Goal: Check status: Check status

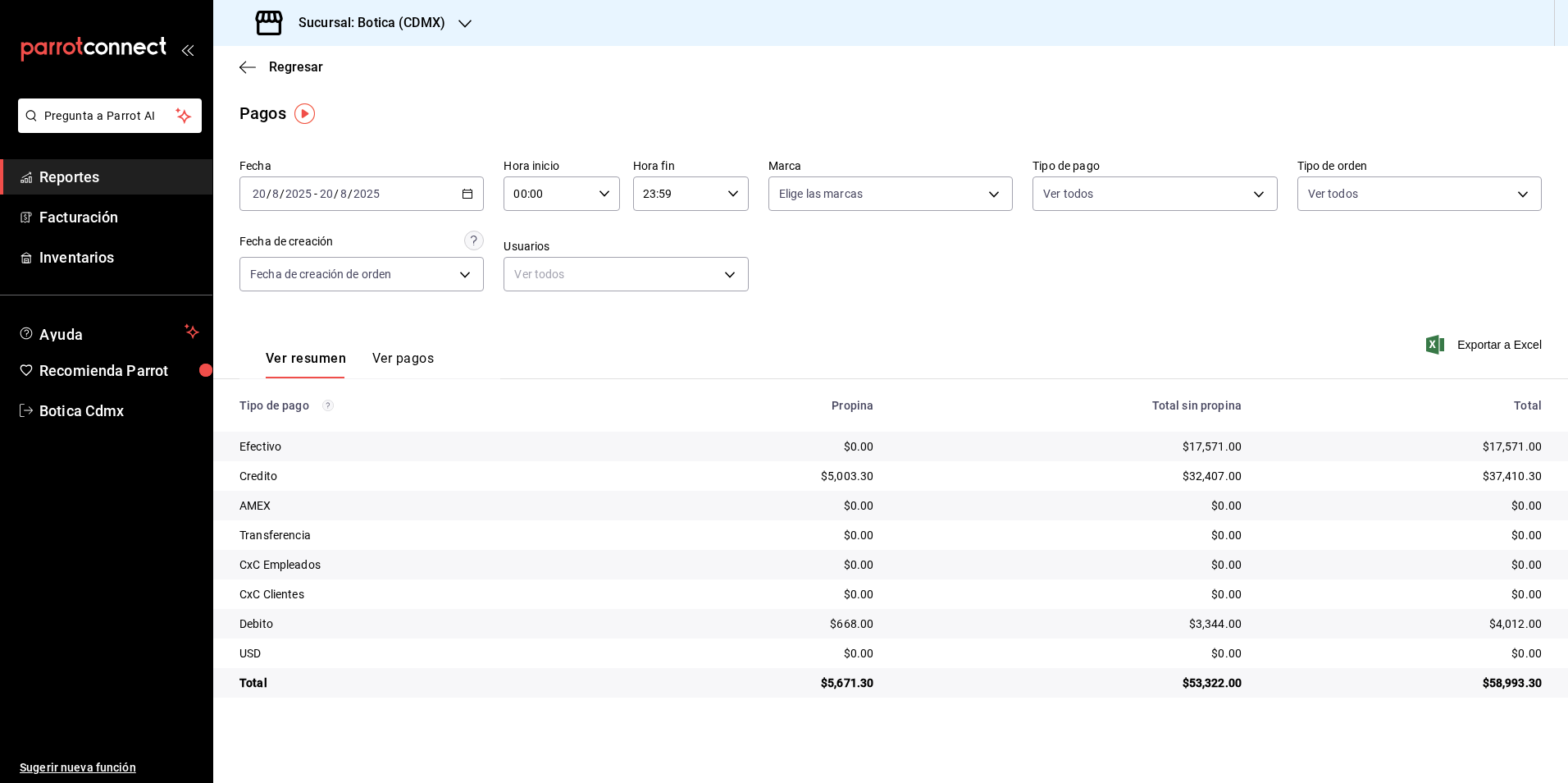
click at [278, 65] on span "Regresar" at bounding box center [295, 67] width 54 height 16
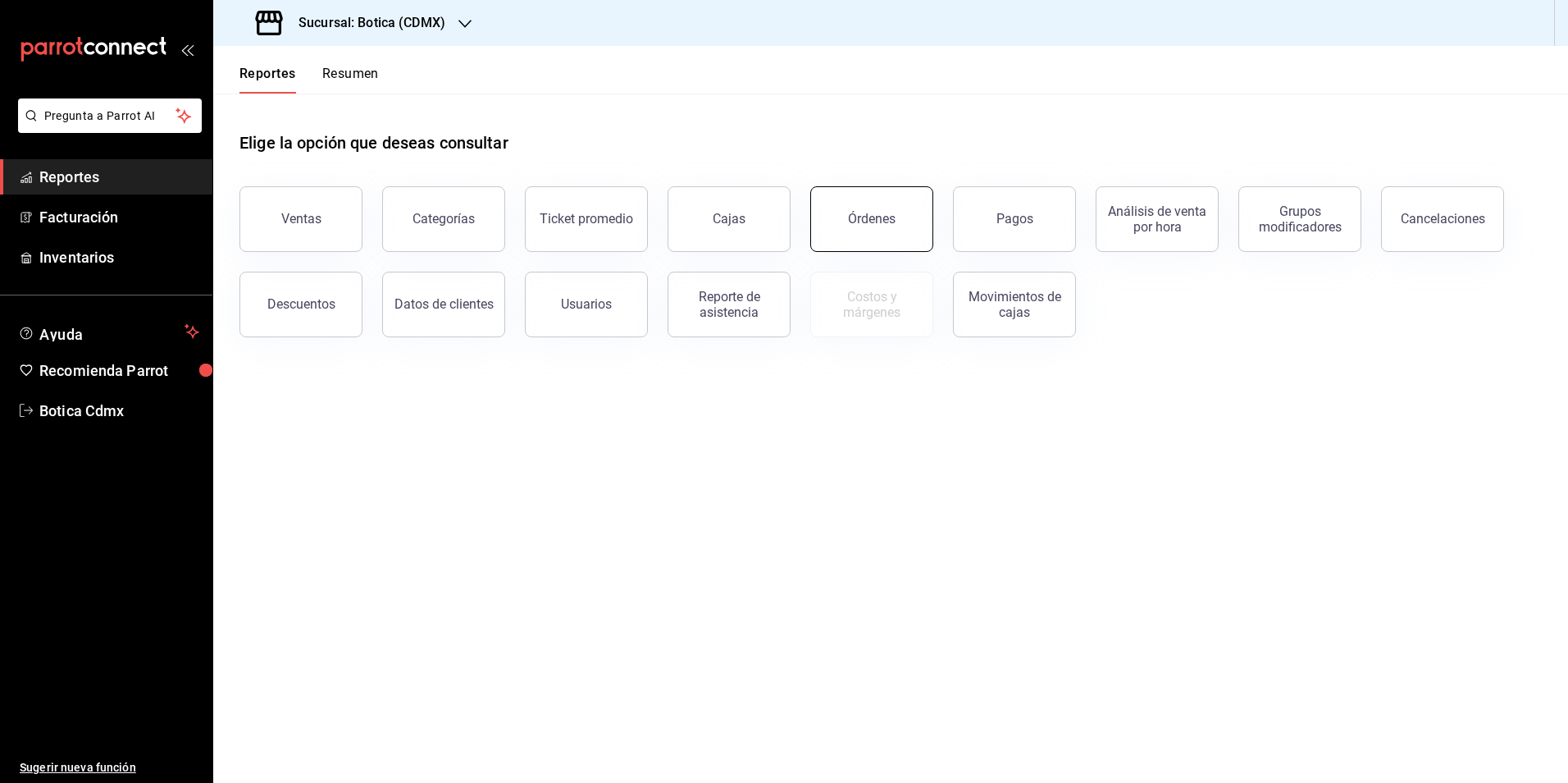
click at [871, 218] on div "Órdenes" at bounding box center [872, 219] width 48 height 16
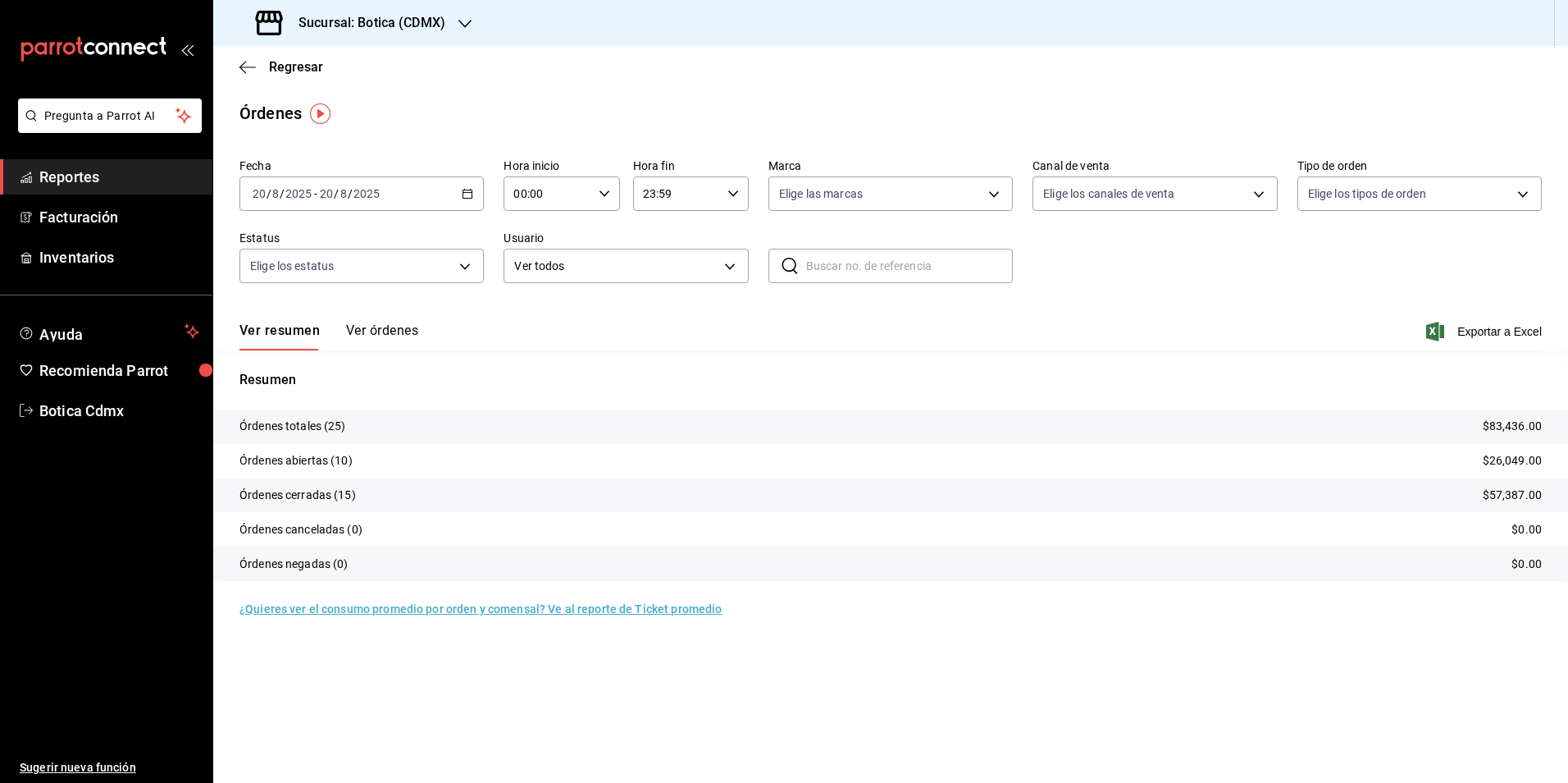
click at [562, 197] on input "00:00" at bounding box center [547, 193] width 88 height 33
click at [536, 313] on span "02" at bounding box center [532, 314] width 32 height 13
type input "02:00"
click at [286, 64] on div at bounding box center [784, 392] width 1568 height 783
click at [288, 65] on span "Regresar" at bounding box center [295, 67] width 54 height 16
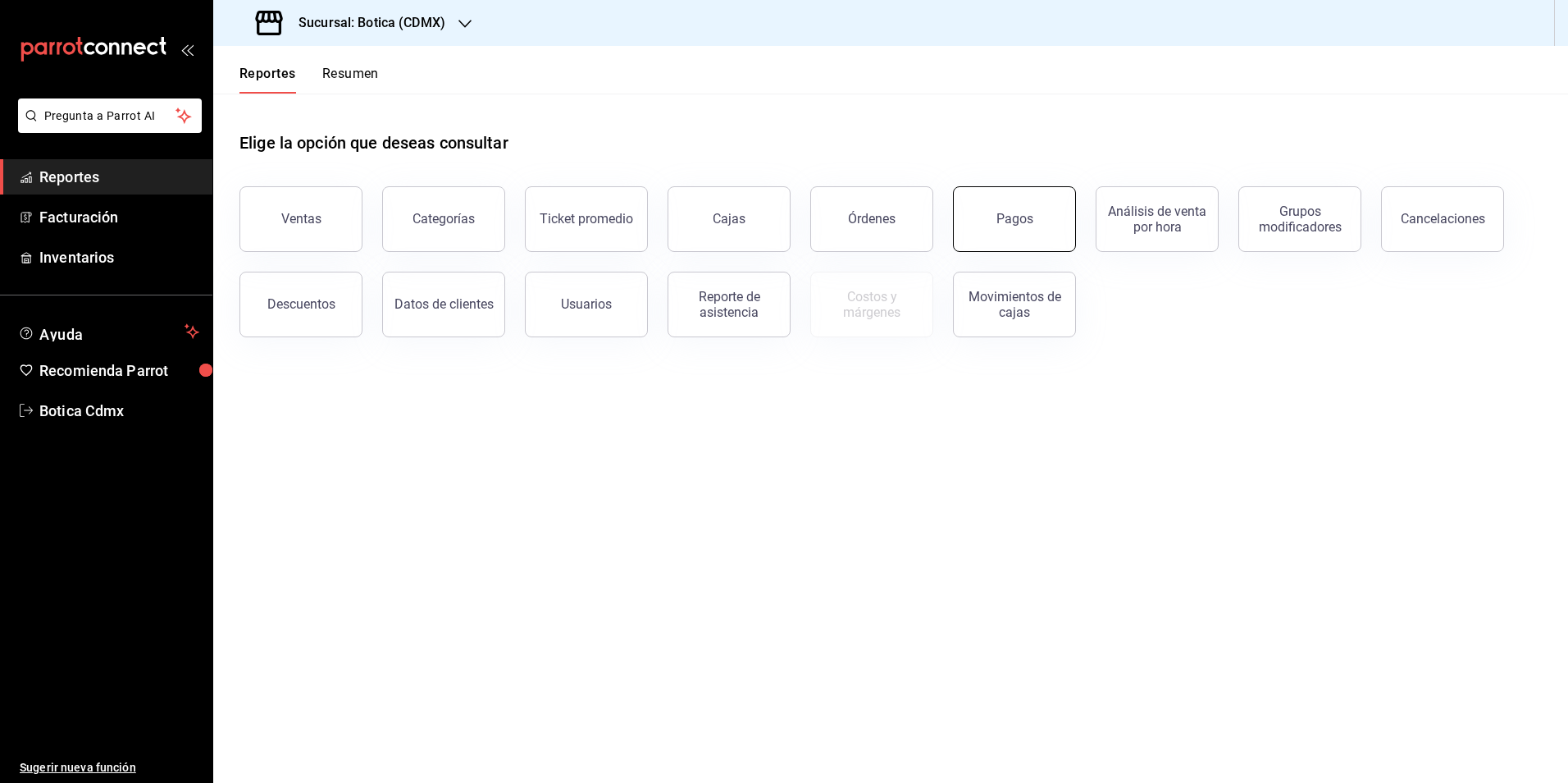
click at [1037, 226] on button "Pagos" at bounding box center [1014, 219] width 123 height 65
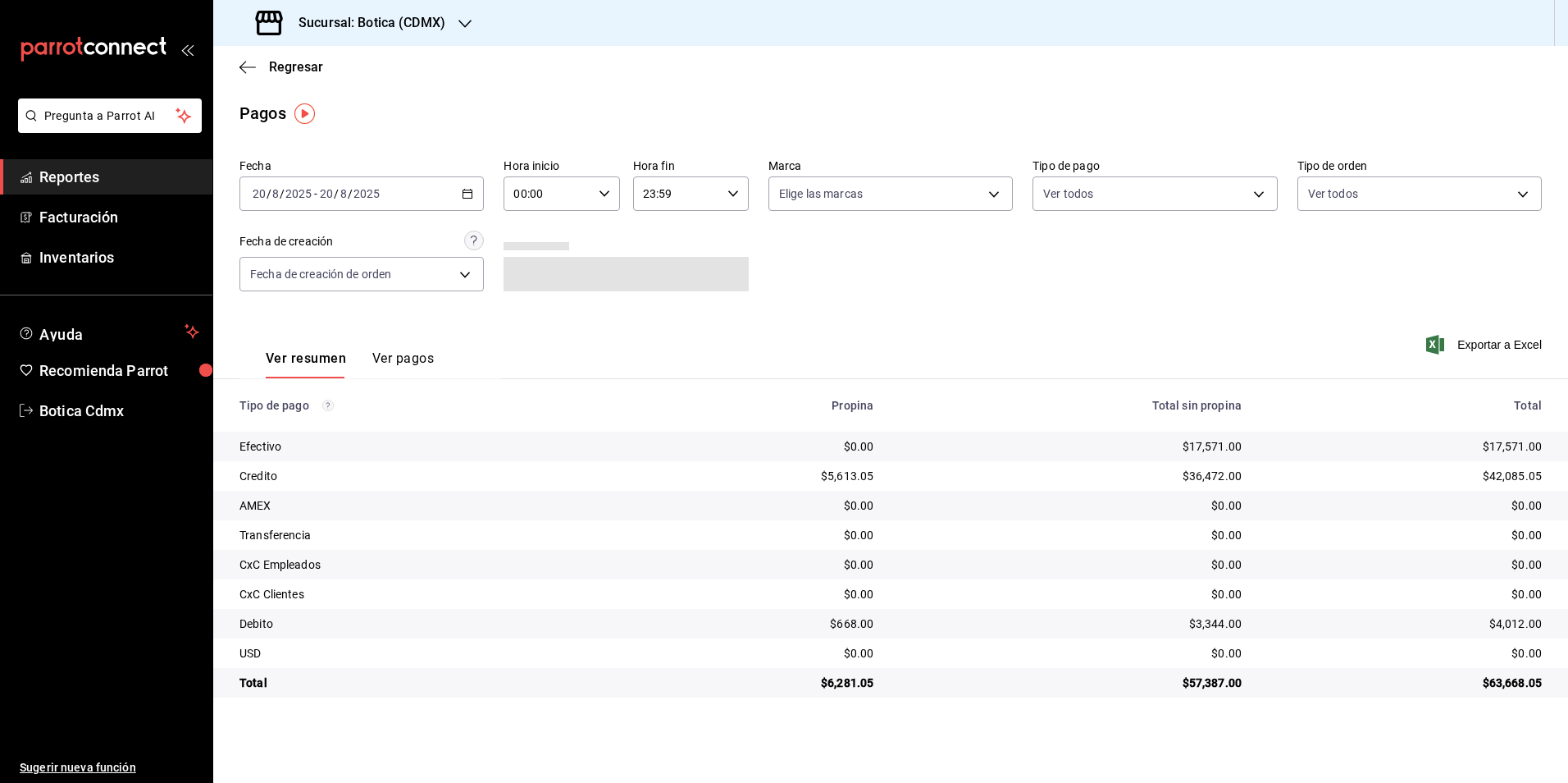
click at [523, 192] on input "00:00" at bounding box center [547, 193] width 88 height 33
click at [525, 320] on span "02" at bounding box center [532, 314] width 32 height 13
type input "02:00"
